Goal: Task Accomplishment & Management: Manage account settings

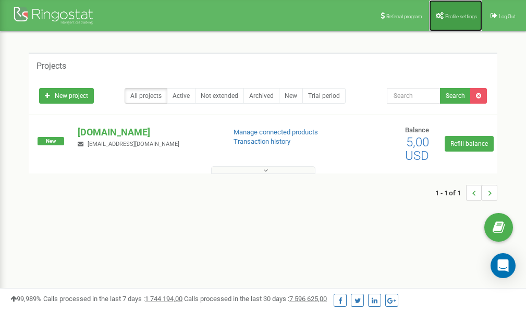
click at [453, 19] on link "Profile settings" at bounding box center [455, 15] width 53 height 31
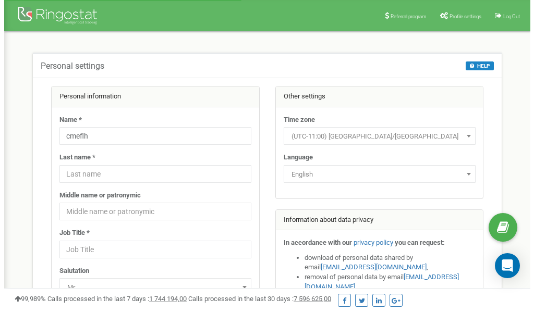
scroll to position [52, 0]
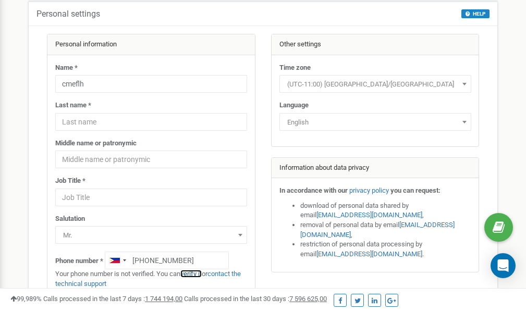
click at [197, 274] on link "verify it" at bounding box center [190, 274] width 21 height 8
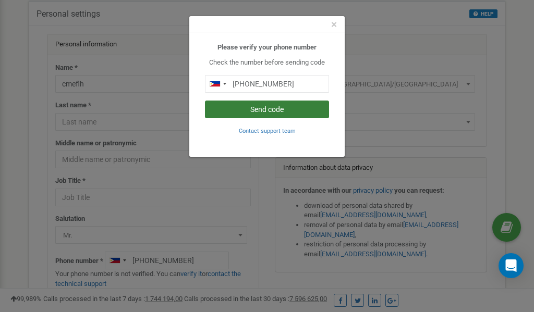
click at [258, 108] on button "Send code" at bounding box center [267, 110] width 124 height 18
